Goal: Task Accomplishment & Management: Complete application form

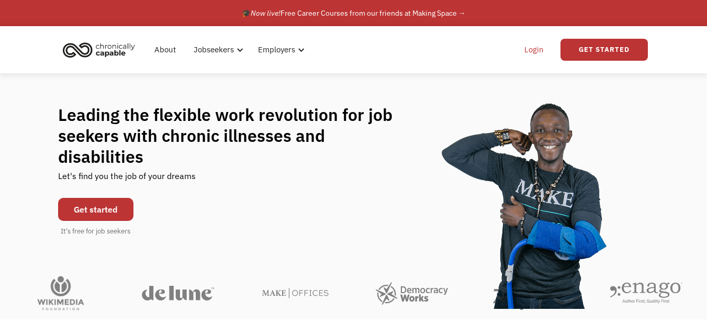
click at [527, 46] on link "Login" at bounding box center [534, 49] width 32 height 33
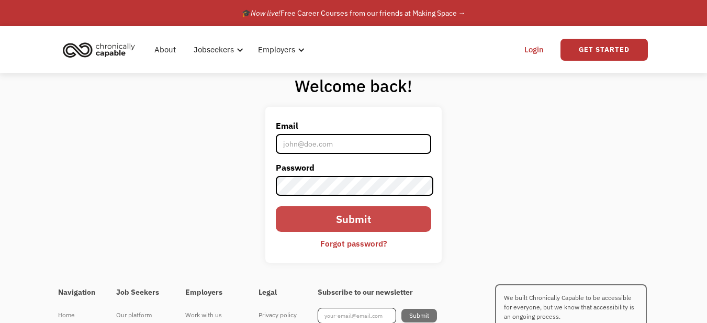
type input "hdawson0823@gmail.com"
click at [373, 216] on input "Submit" at bounding box center [354, 219] width 156 height 26
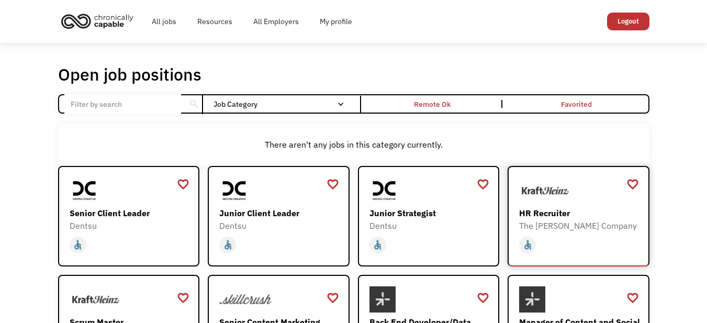
click at [581, 212] on div "HR Recruiter" at bounding box center [579, 213] width 121 height 13
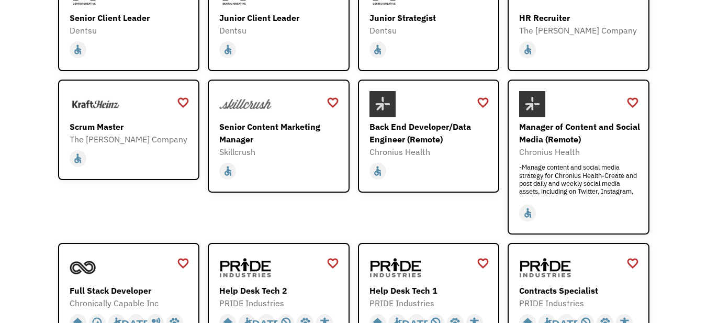
scroll to position [219, 0]
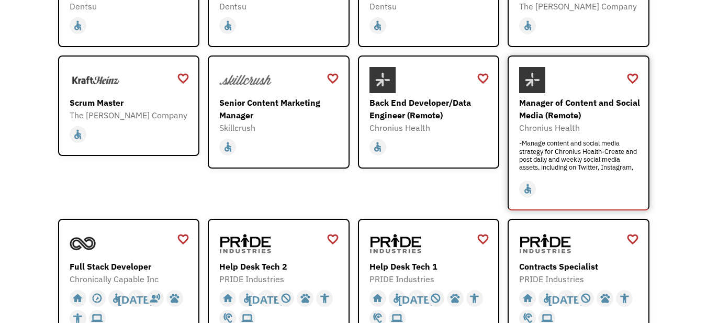
click at [561, 113] on div "Manager of Content and Social Media (Remote)" at bounding box center [579, 108] width 121 height 25
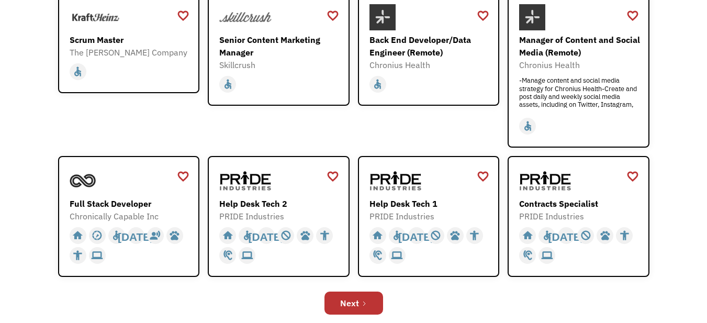
scroll to position [366, 0]
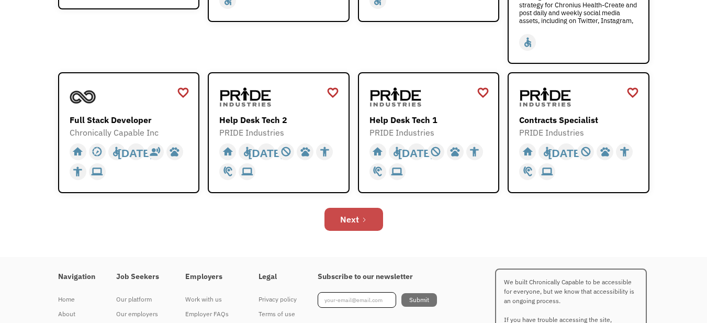
click at [359, 221] on link "Next" at bounding box center [354, 219] width 59 height 23
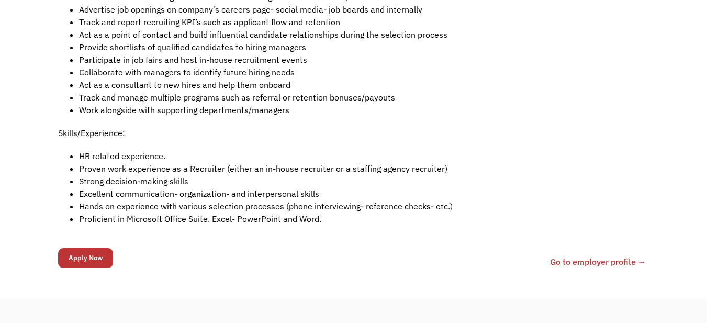
scroll to position [407, 0]
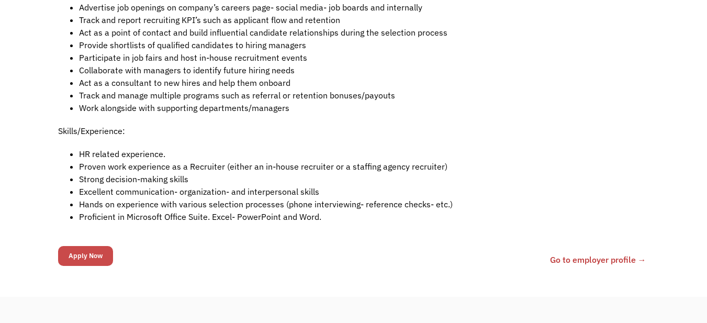
click at [88, 258] on input "Apply Now" at bounding box center [85, 256] width 55 height 20
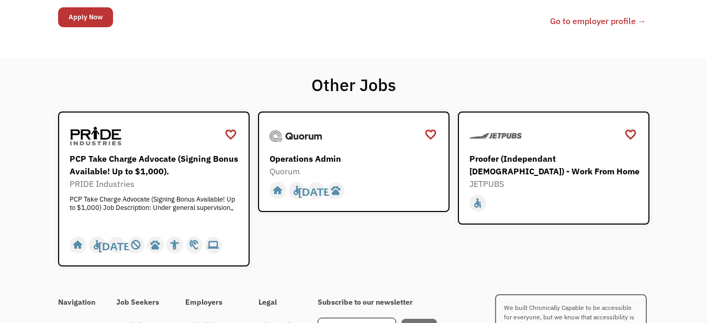
scroll to position [535, 0]
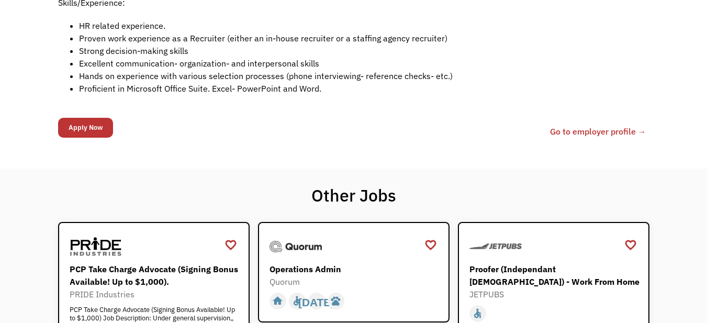
click at [621, 128] on link "Go to employer profile →" at bounding box center [598, 131] width 96 height 13
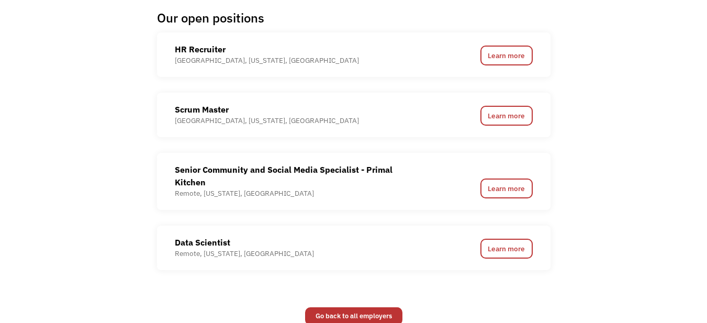
scroll to position [797, 0]
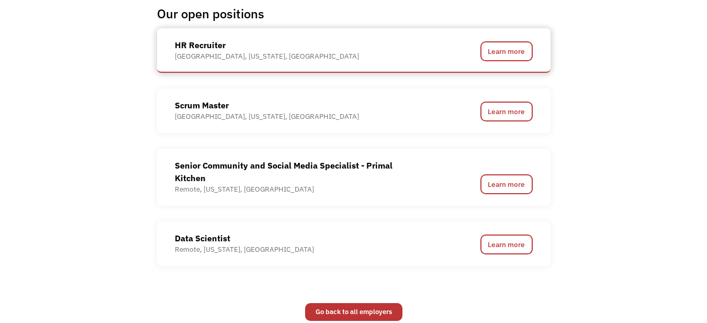
click at [403, 46] on div "HR Recruiter Garland, Texas, United States of America" at bounding box center [306, 50] width 262 height 23
click at [521, 52] on link "Learn more" at bounding box center [507, 51] width 52 height 20
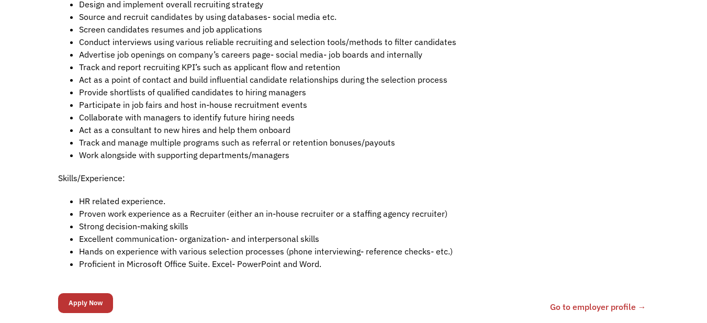
scroll to position [430, 0]
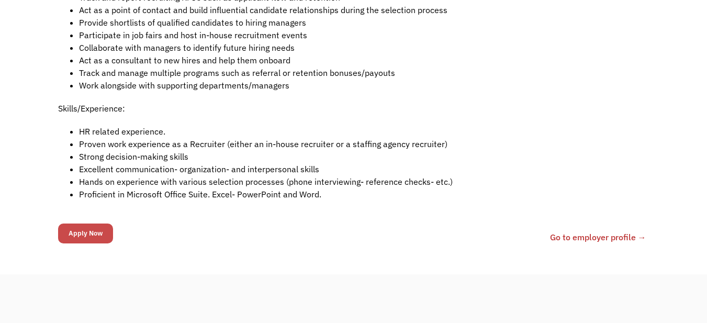
click at [84, 238] on input "Apply Now" at bounding box center [85, 234] width 55 height 20
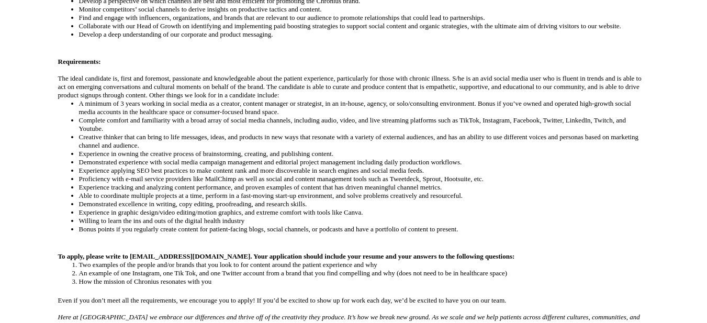
scroll to position [461, 0]
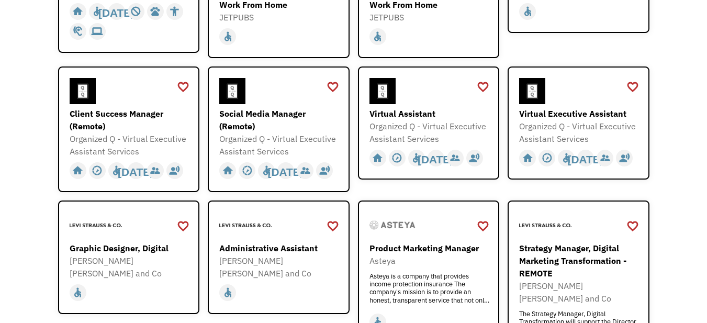
scroll to position [251, 0]
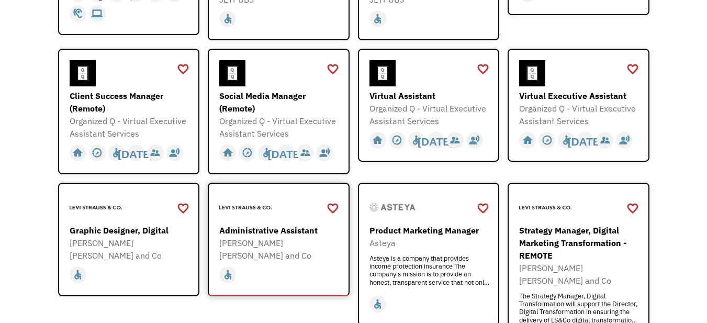
click at [262, 229] on div "Administrative Assistant" at bounding box center [279, 230] width 121 height 13
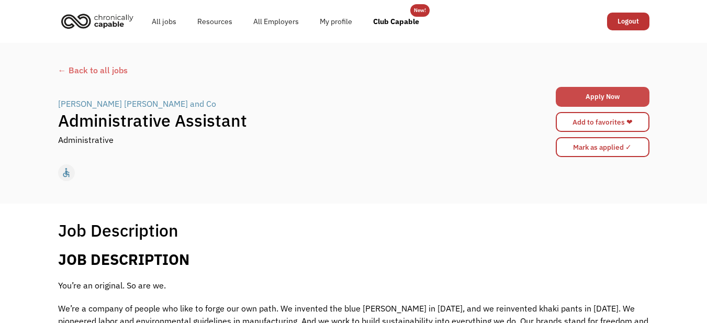
click at [603, 94] on link "Apply Now" at bounding box center [603, 97] width 94 height 20
